Goal: Information Seeking & Learning: Learn about a topic

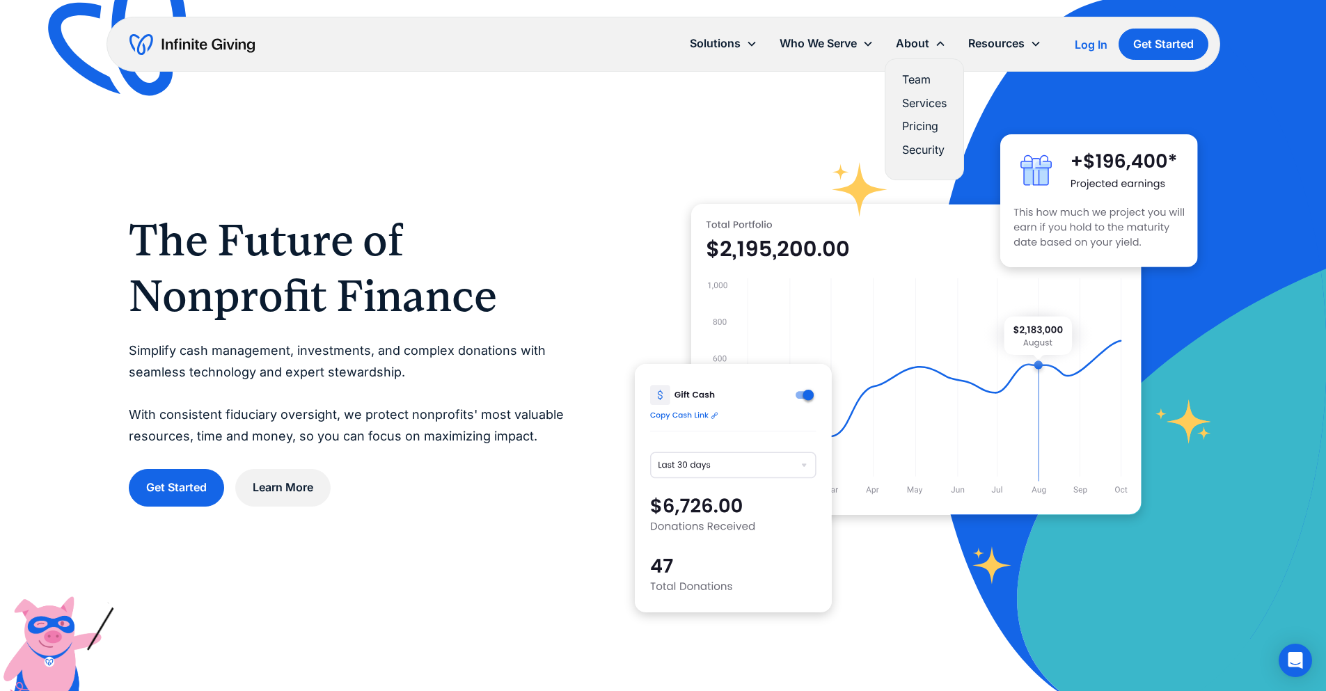
click at [915, 79] on link "Team" at bounding box center [924, 79] width 45 height 19
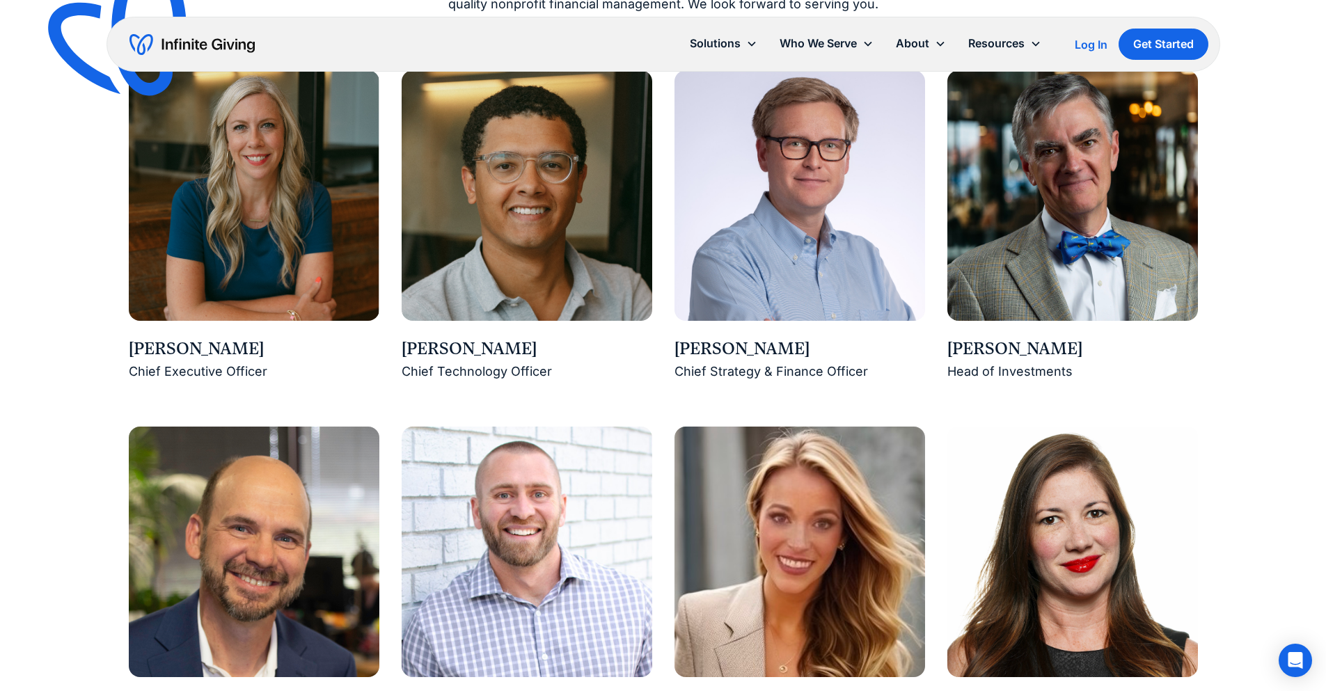
scroll to position [1151, 0]
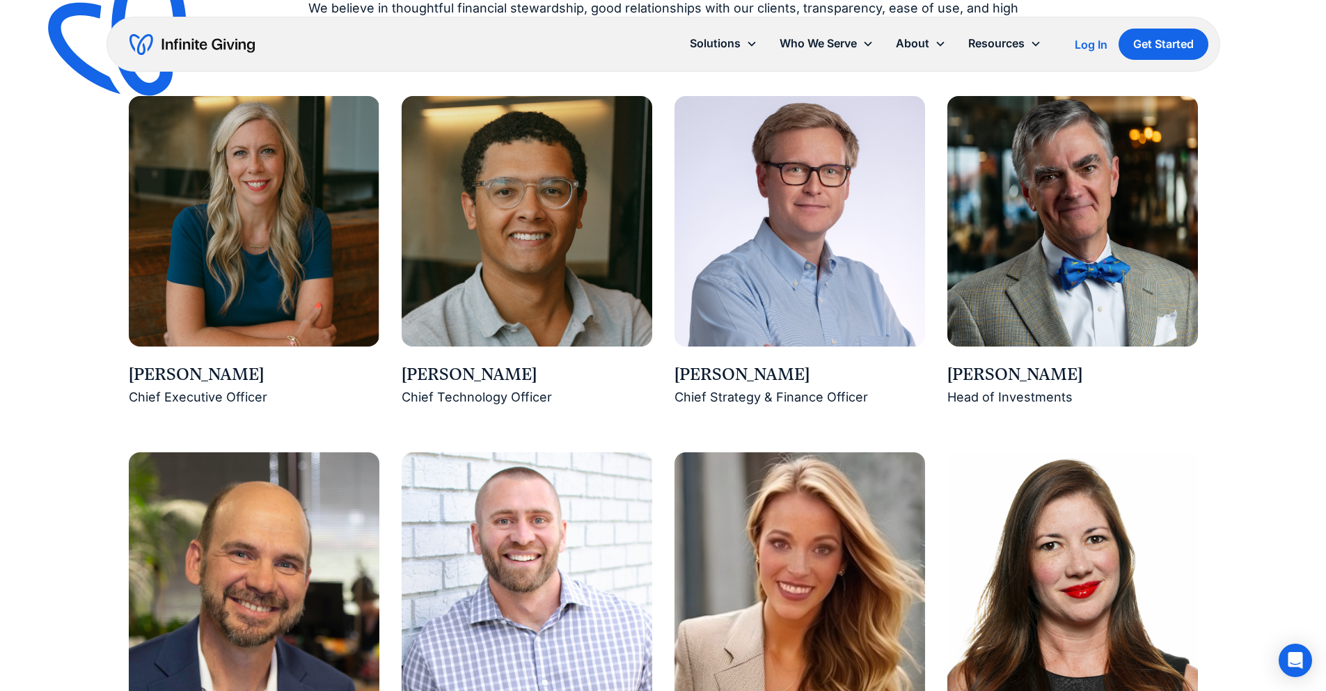
drag, startPoint x: 1329, startPoint y: 27, endPoint x: 1312, endPoint y: 185, distance: 158.3
click at [293, 221] on img at bounding box center [254, 221] width 251 height 251
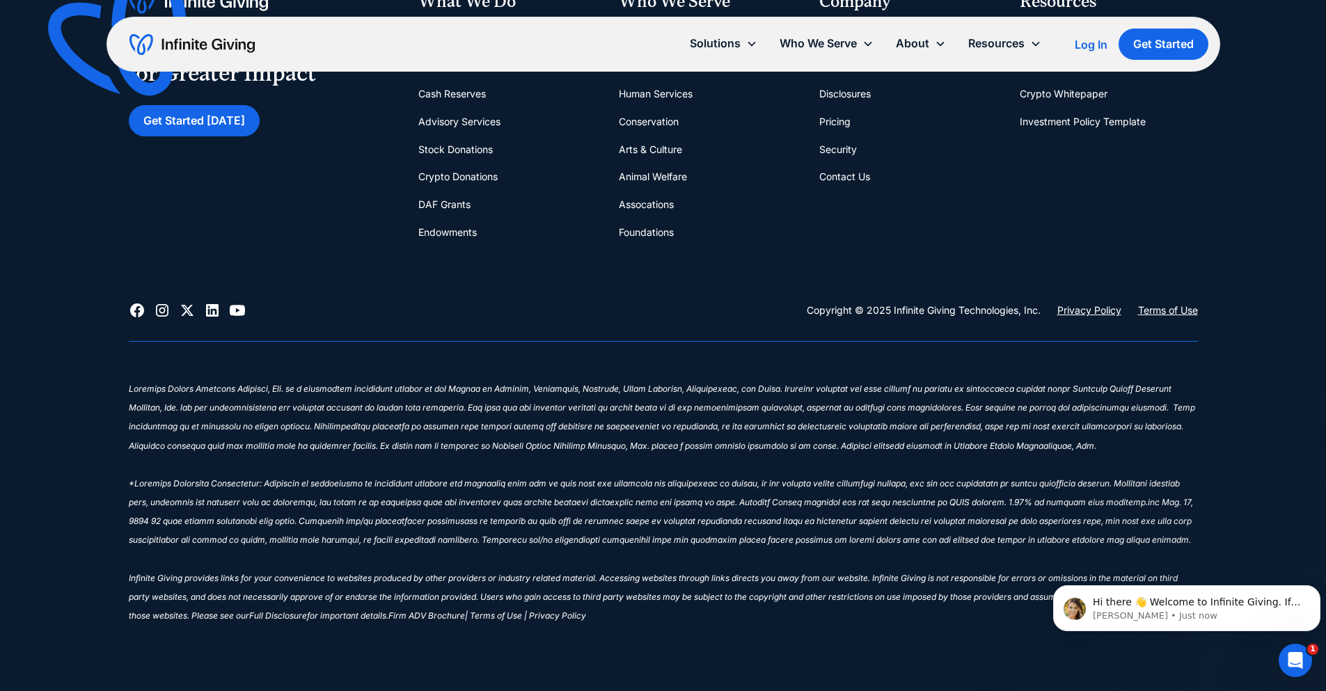
scroll to position [4351, 0]
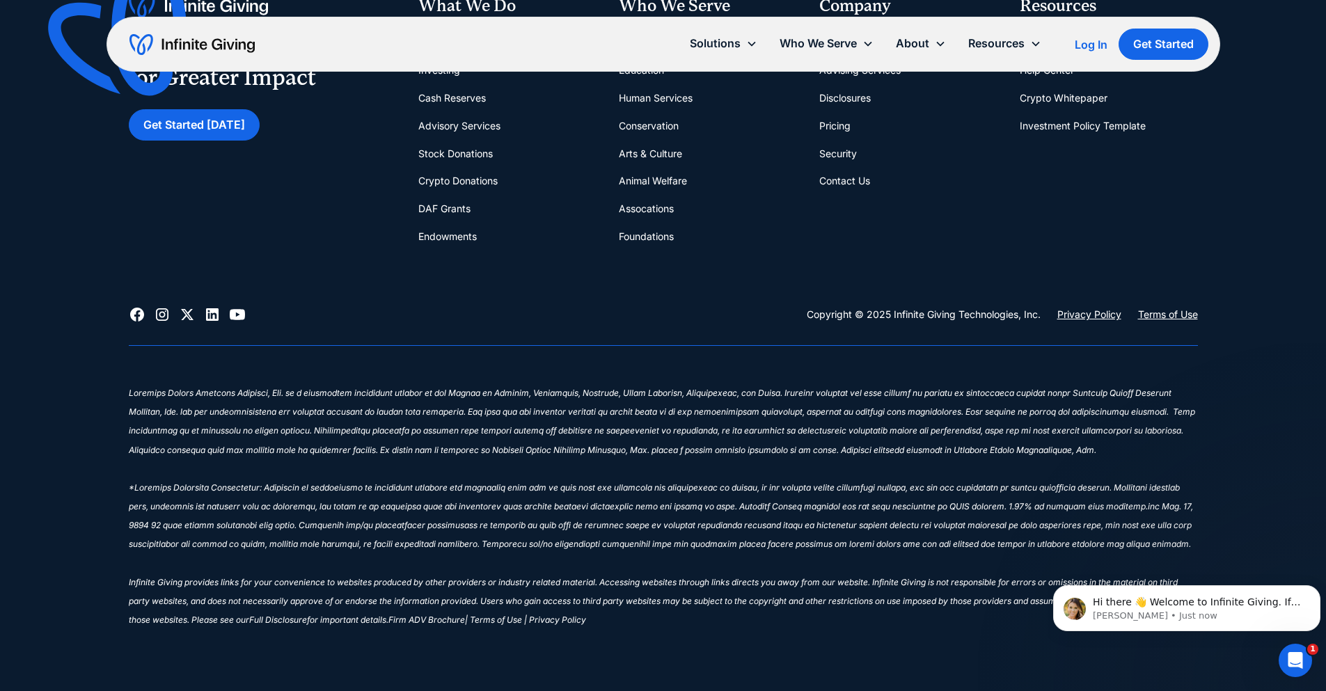
click at [601, 309] on div "Copyright © 2025 Infinite Giving Technologies, Inc. Privacy Policy Terms of Use" at bounding box center [664, 314] width 1070 height 17
